Goal: Check status: Check status

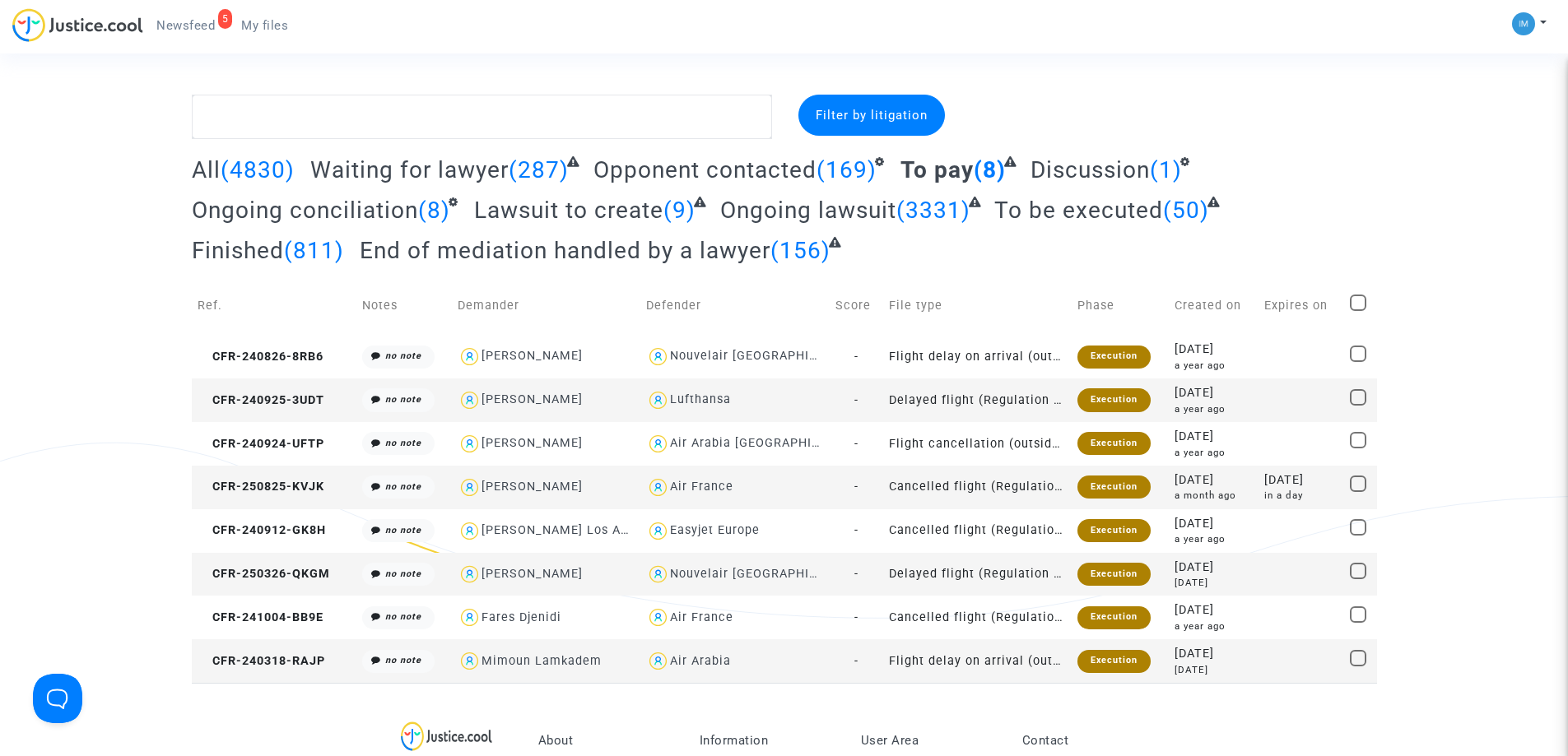
click at [1091, 207] on span "To be executed" at bounding box center [1078, 210] width 168 height 27
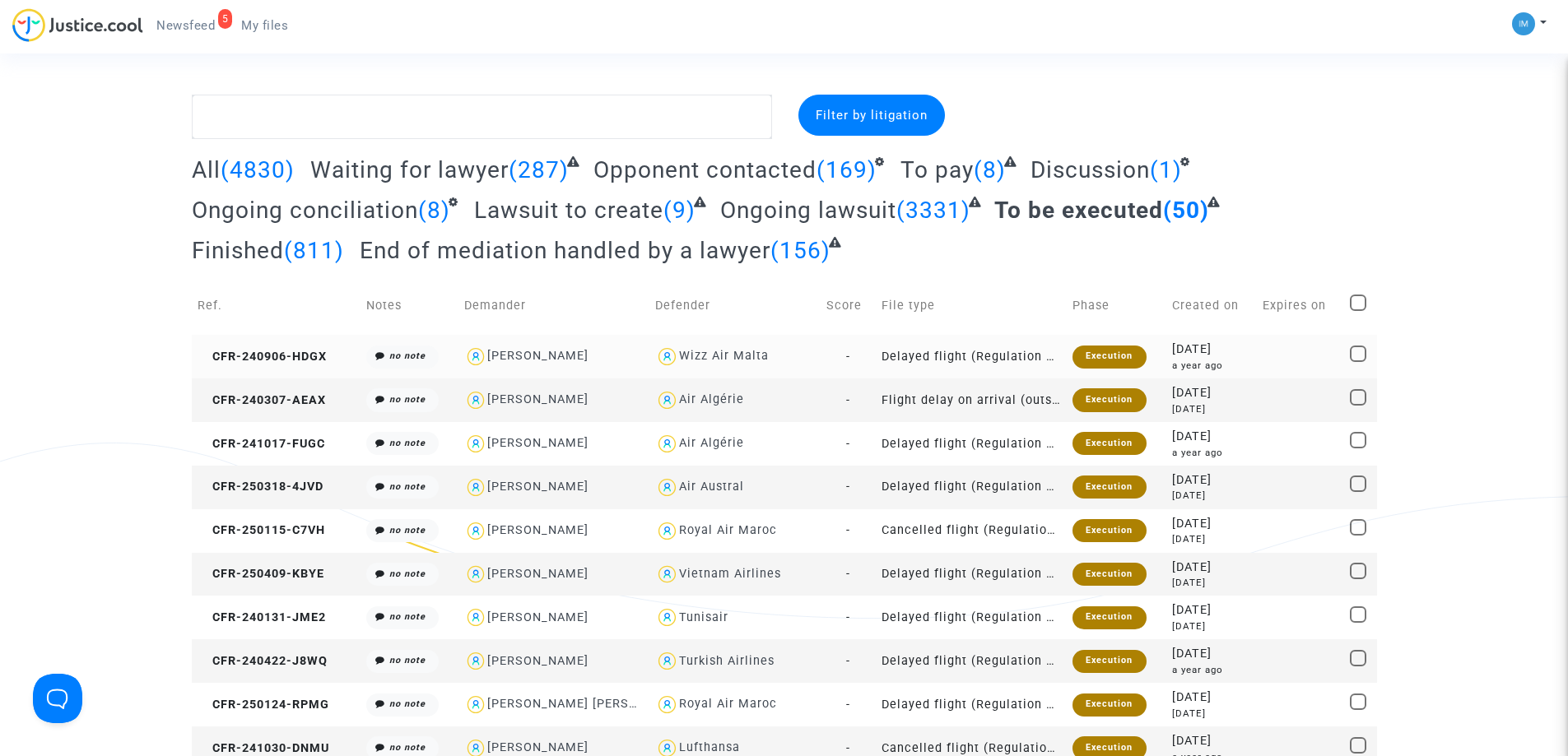
click at [1130, 350] on div "Execution" at bounding box center [1108, 357] width 73 height 23
